Goal: Task Accomplishment & Management: Use online tool/utility

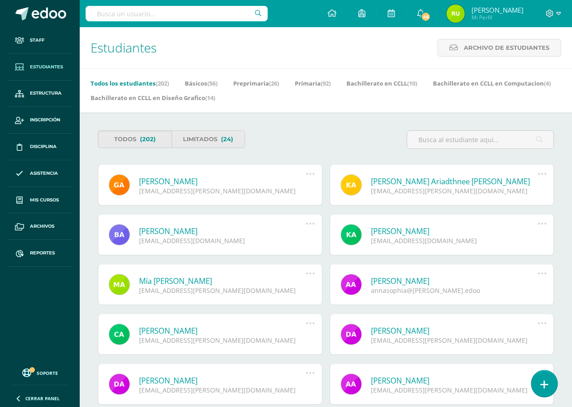
click at [548, 389] on icon at bounding box center [545, 385] width 8 height 10
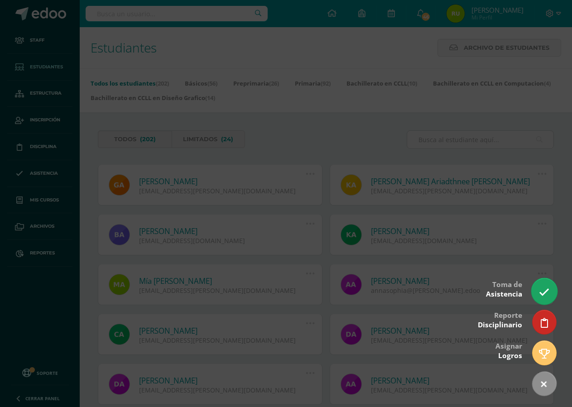
click at [538, 287] on link at bounding box center [545, 291] width 26 height 26
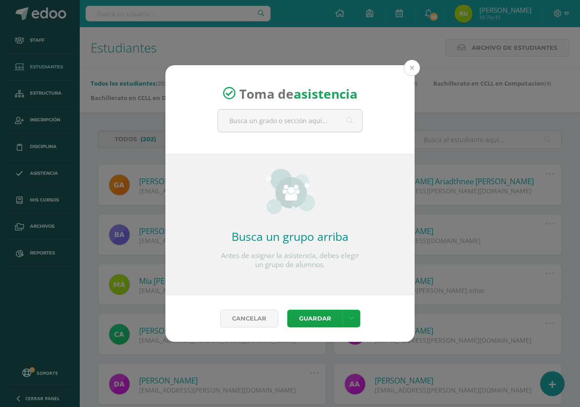
click at [410, 72] on button at bounding box center [412, 68] width 16 height 16
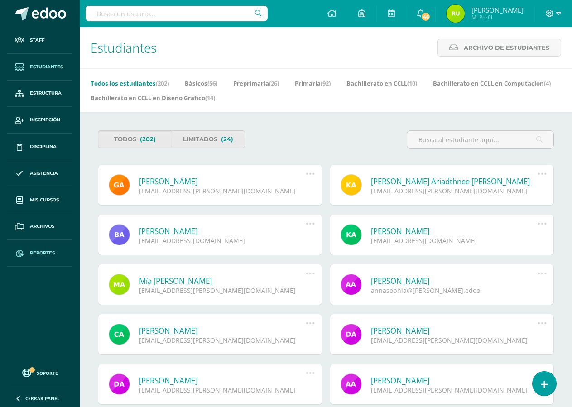
click at [38, 250] on link "Reportes" at bounding box center [39, 253] width 65 height 27
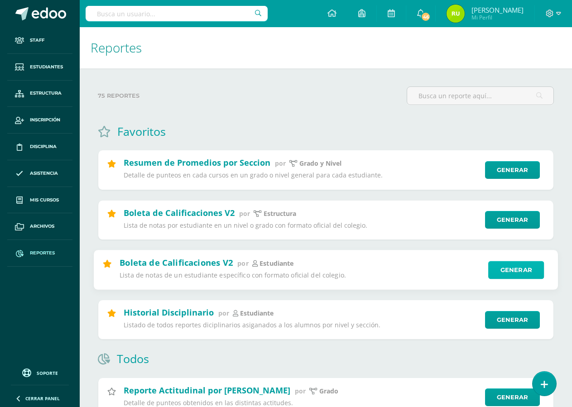
click at [517, 274] on link "Generar" at bounding box center [517, 270] width 56 height 18
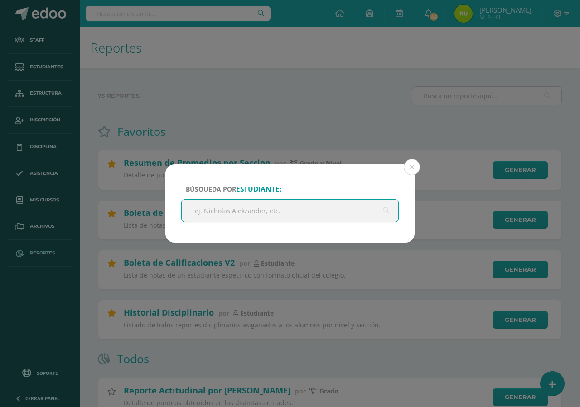
click at [215, 211] on input "text" at bounding box center [290, 211] width 217 height 22
type input "[PERSON_NAME]"
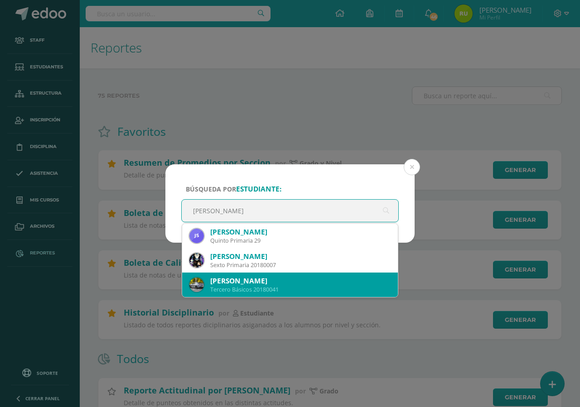
click at [236, 284] on div "[PERSON_NAME]" at bounding box center [300, 281] width 180 height 10
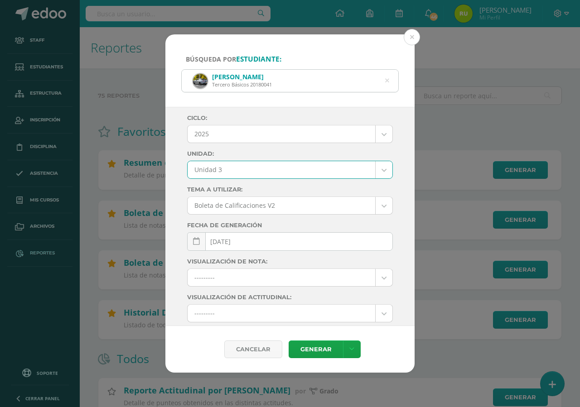
select select "Unidad 3"
click at [308, 351] on link "Generar" at bounding box center [316, 350] width 54 height 18
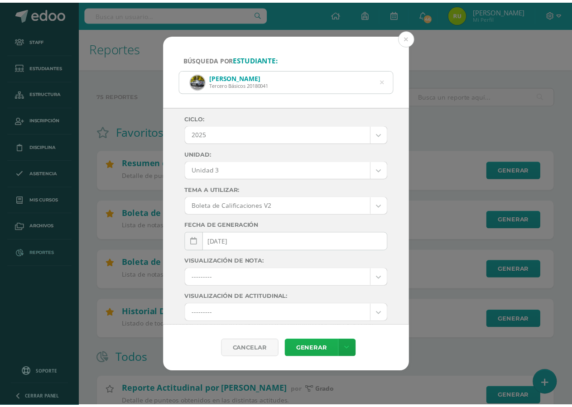
scroll to position [52, 0]
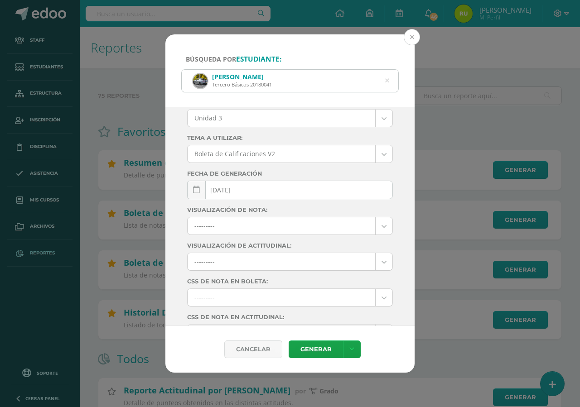
click at [411, 36] on button at bounding box center [412, 37] width 16 height 16
